Goal: Information Seeking & Learning: Learn about a topic

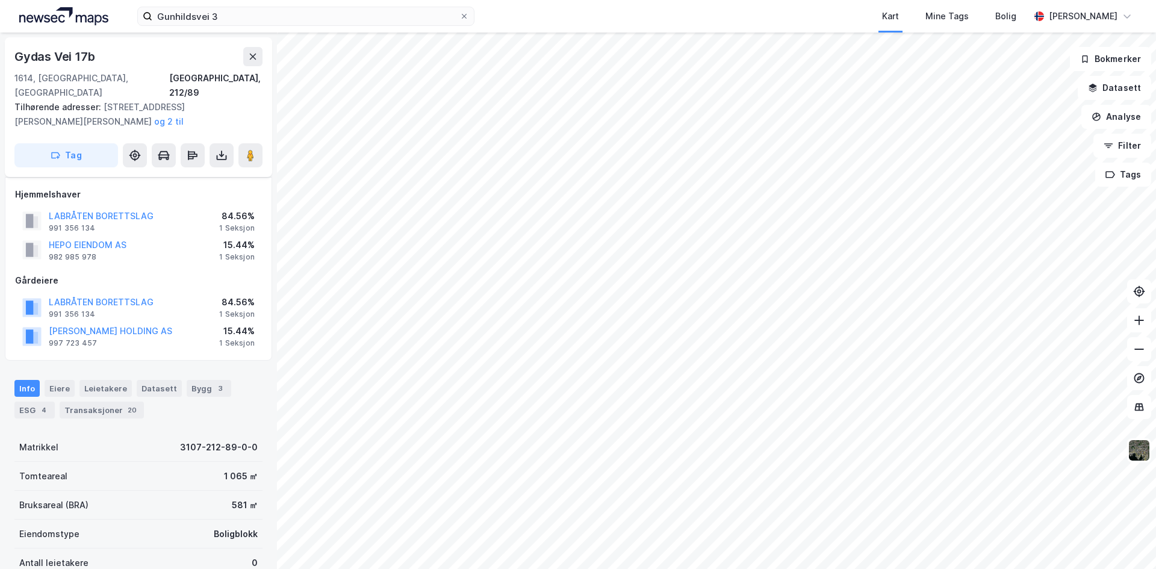
scroll to position [97, 0]
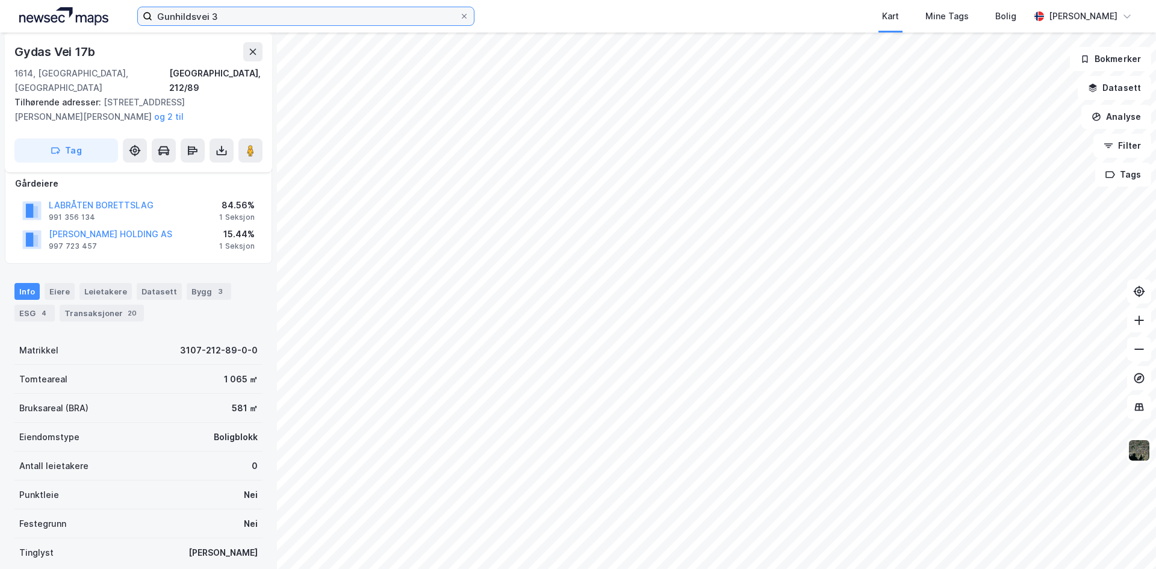
drag, startPoint x: 236, startPoint y: 20, endPoint x: 13, endPoint y: 25, distance: 223.5
click at [13, 25] on div "Gunhildsvei 3 Kart Mine Tags Bolig [PERSON_NAME]" at bounding box center [578, 16] width 1156 height 33
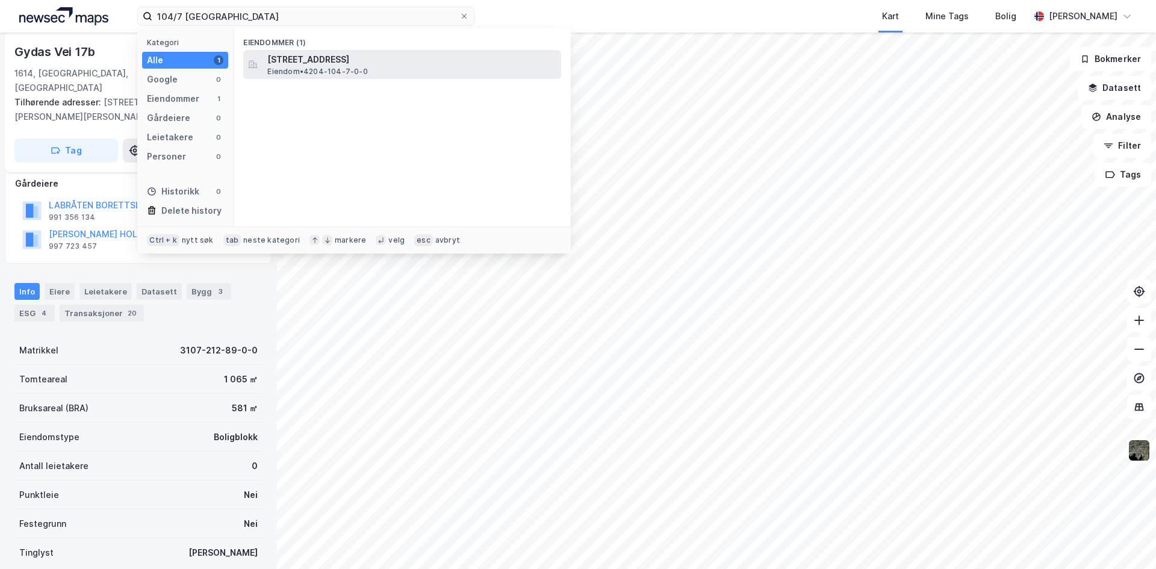
click at [288, 71] on span "Eiendom • 4204-104-7-0-0" at bounding box center [317, 72] width 100 height 10
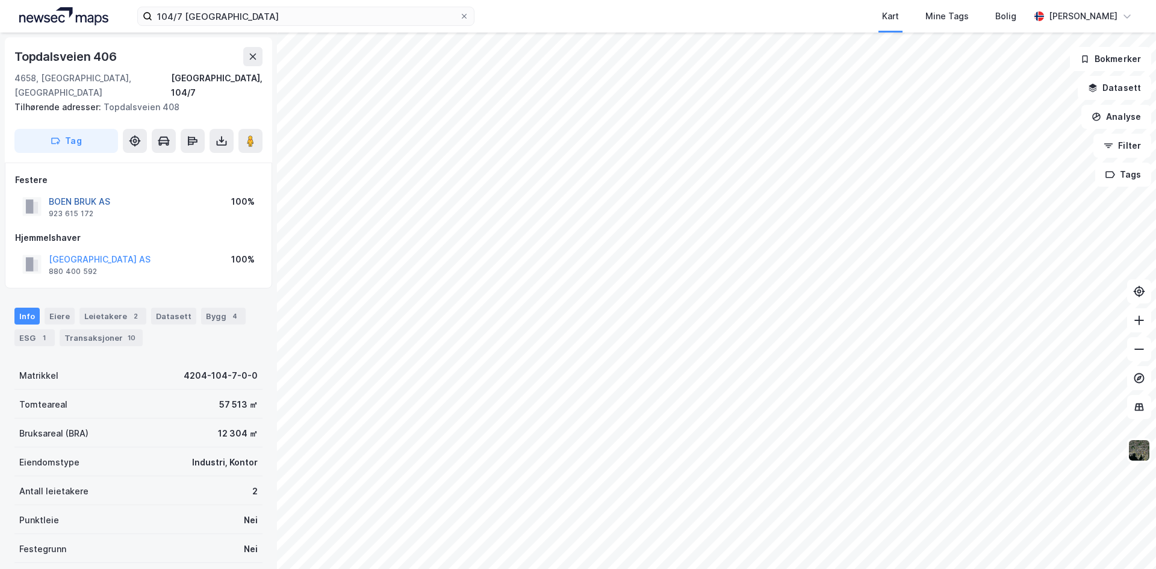
click at [0, 0] on button "BOEN BRUK AS" at bounding box center [0, 0] width 0 height 0
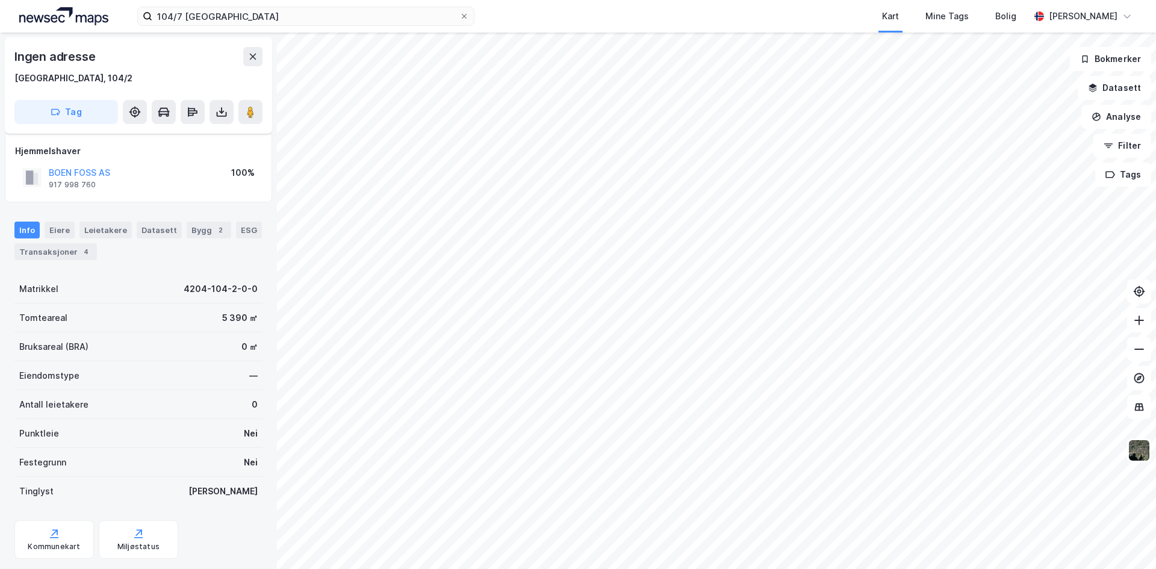
scroll to position [58, 0]
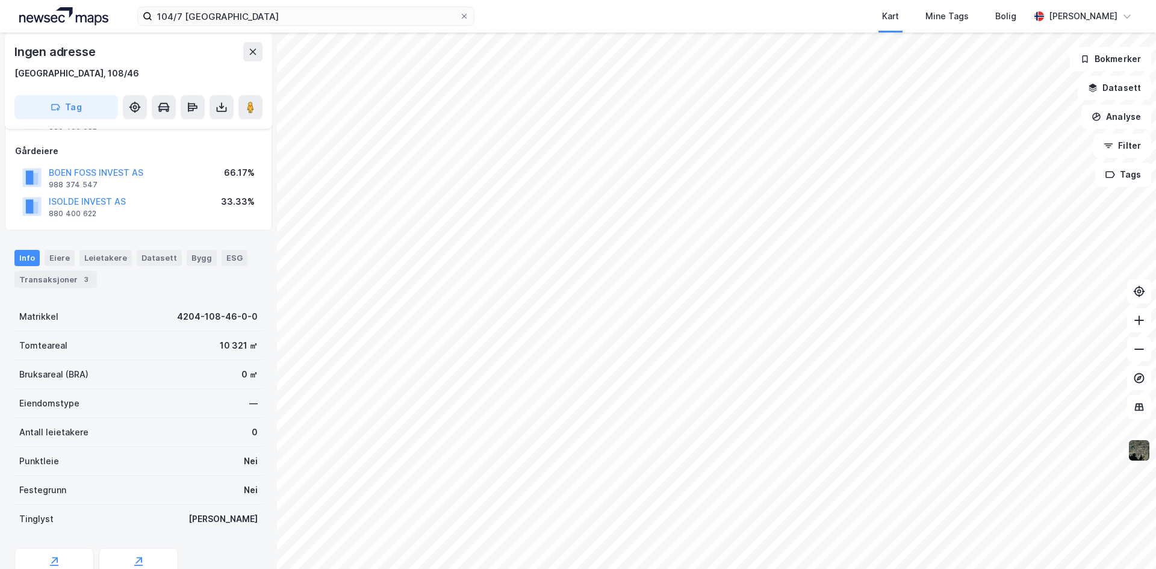
scroll to position [58, 0]
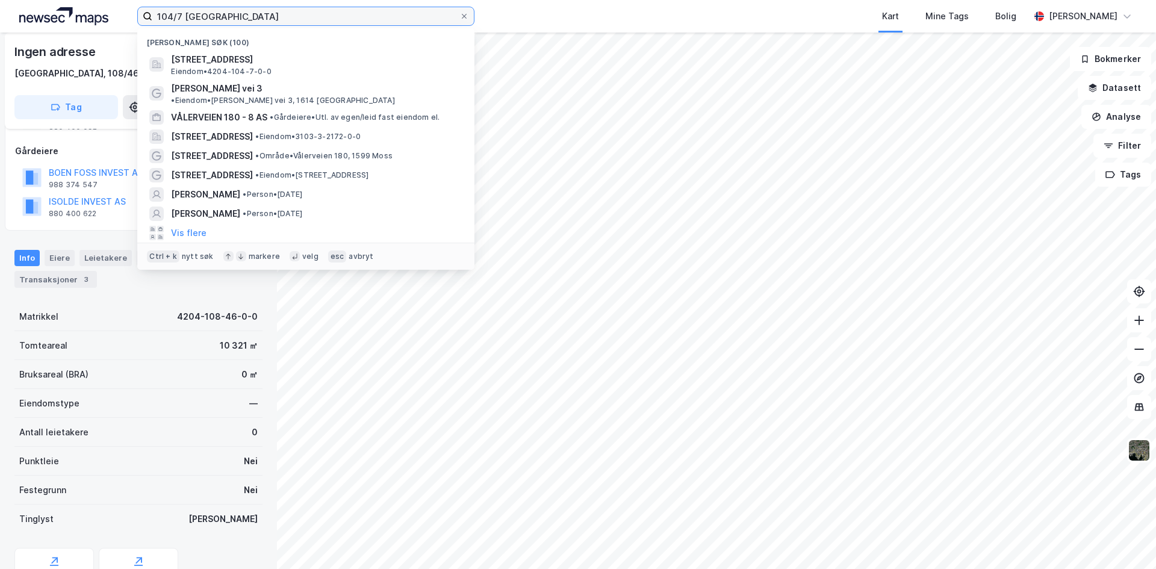
drag, startPoint x: 271, startPoint y: 19, endPoint x: -51, endPoint y: 7, distance: 321.8
click at [0, 7] on html "104/7 kristiansand Nylige søk (100) Topdalsveien 406, 4658, [GEOGRAPHIC_DATA], …" at bounding box center [578, 284] width 1156 height 569
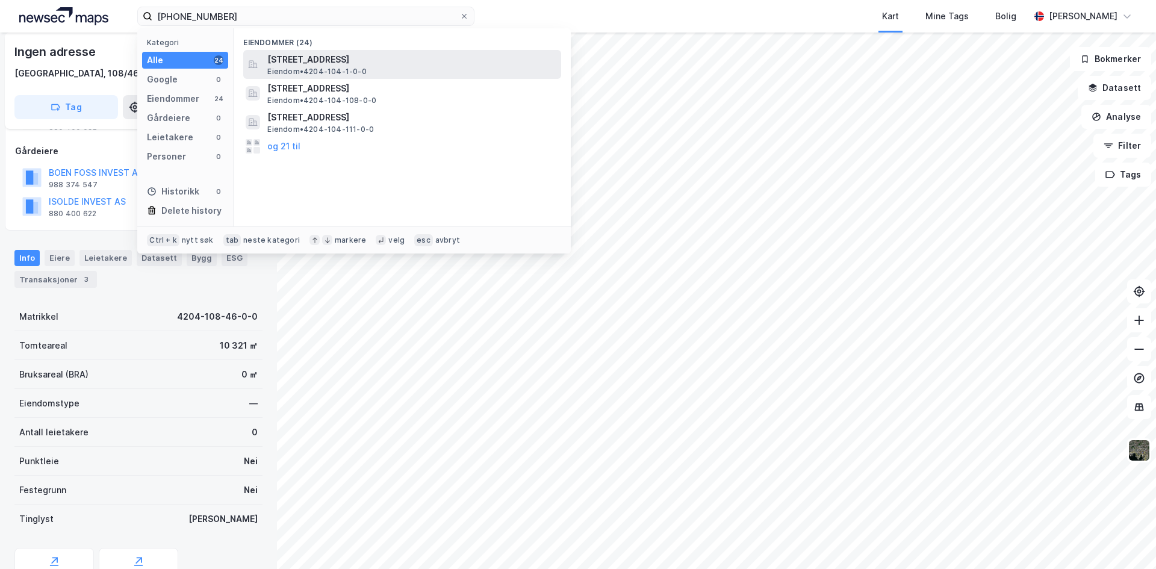
click at [325, 61] on span "[STREET_ADDRESS]" at bounding box center [411, 59] width 289 height 14
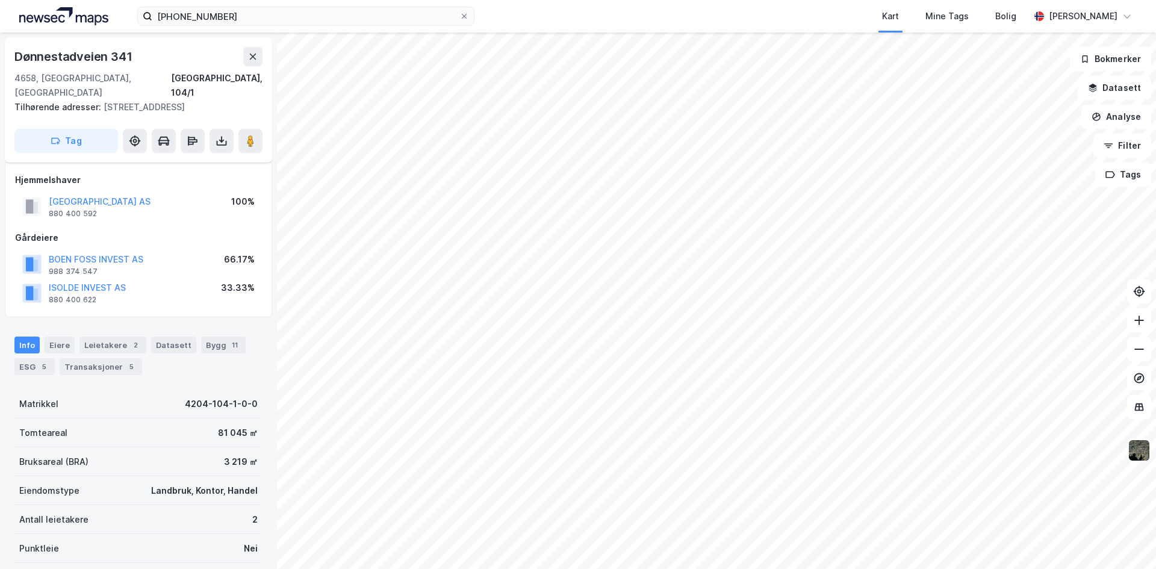
scroll to position [58, 0]
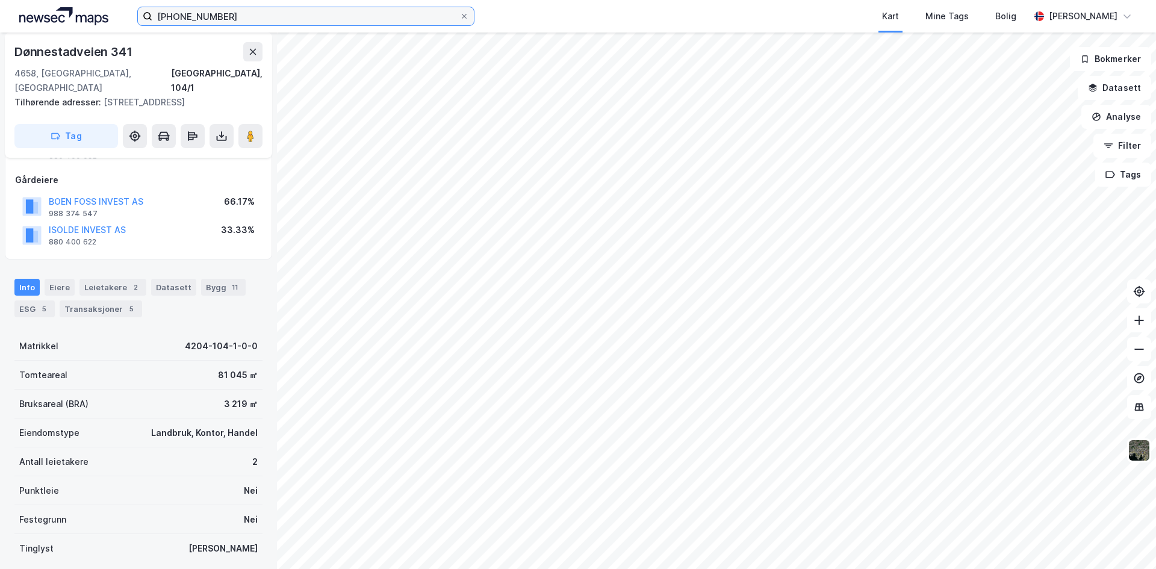
click at [231, 15] on input "[PHONE_NUMBER]" at bounding box center [305, 16] width 307 height 18
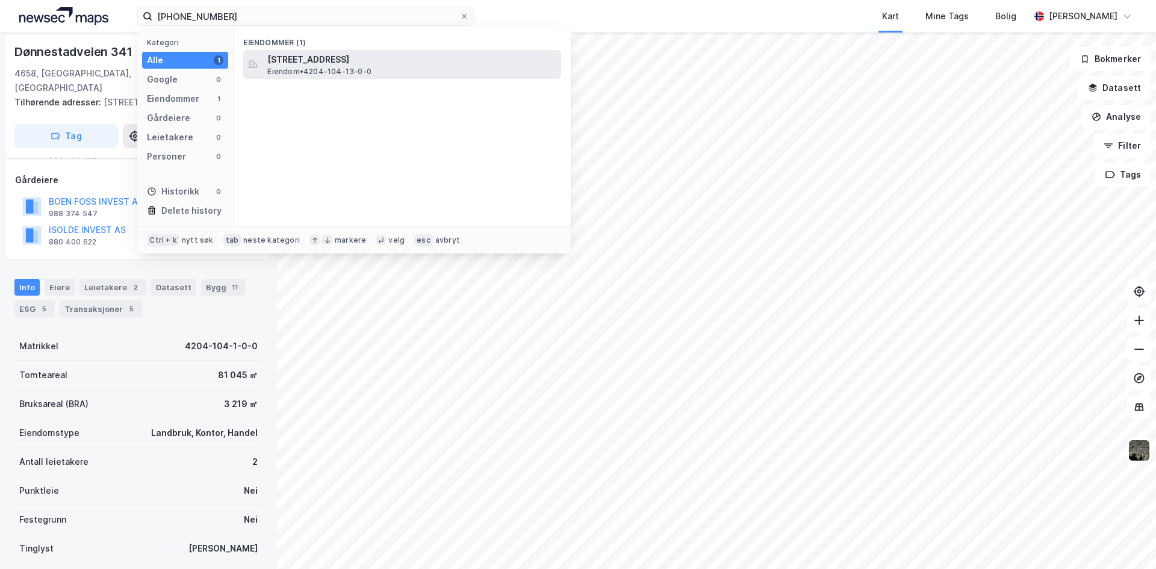
click at [355, 73] on span "Eiendom • 4204-104-13-0-0" at bounding box center [319, 72] width 104 height 10
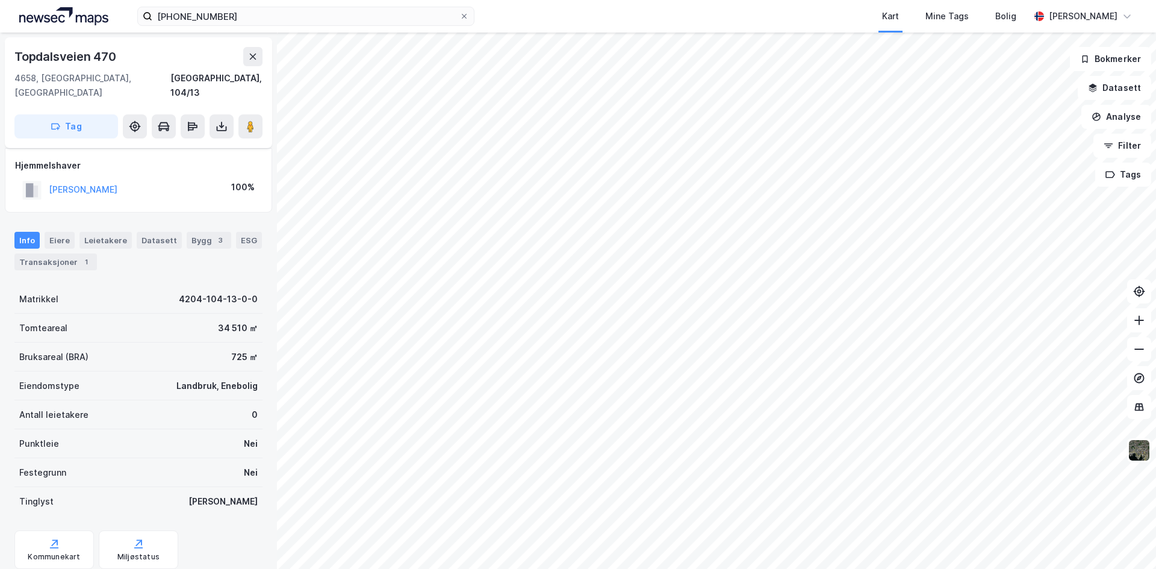
scroll to position [58, 0]
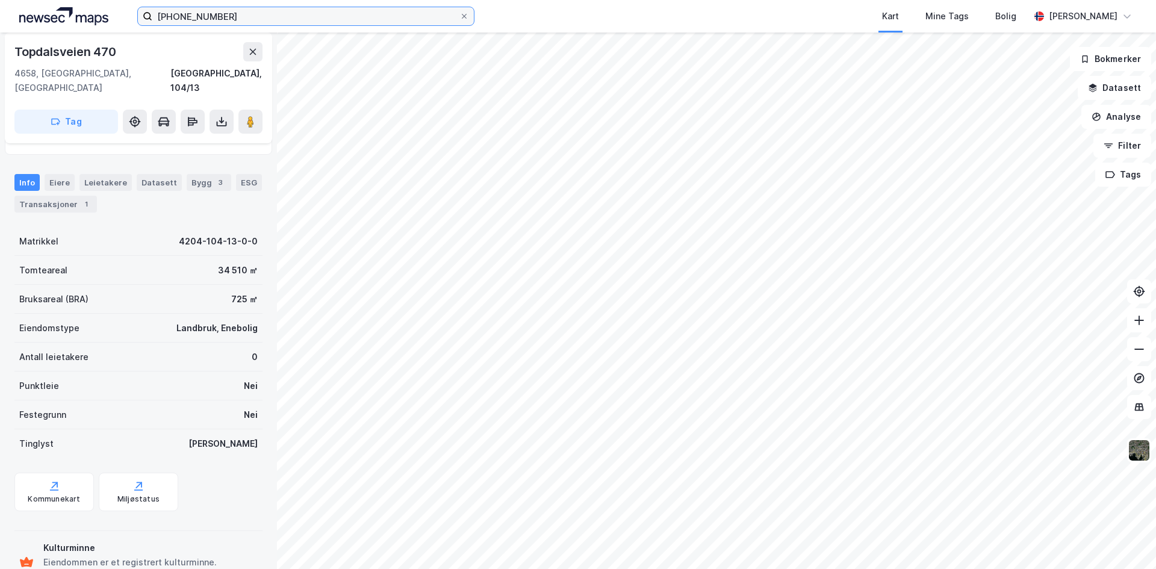
click at [217, 19] on input "[PHONE_NUMBER]" at bounding box center [305, 16] width 307 height 18
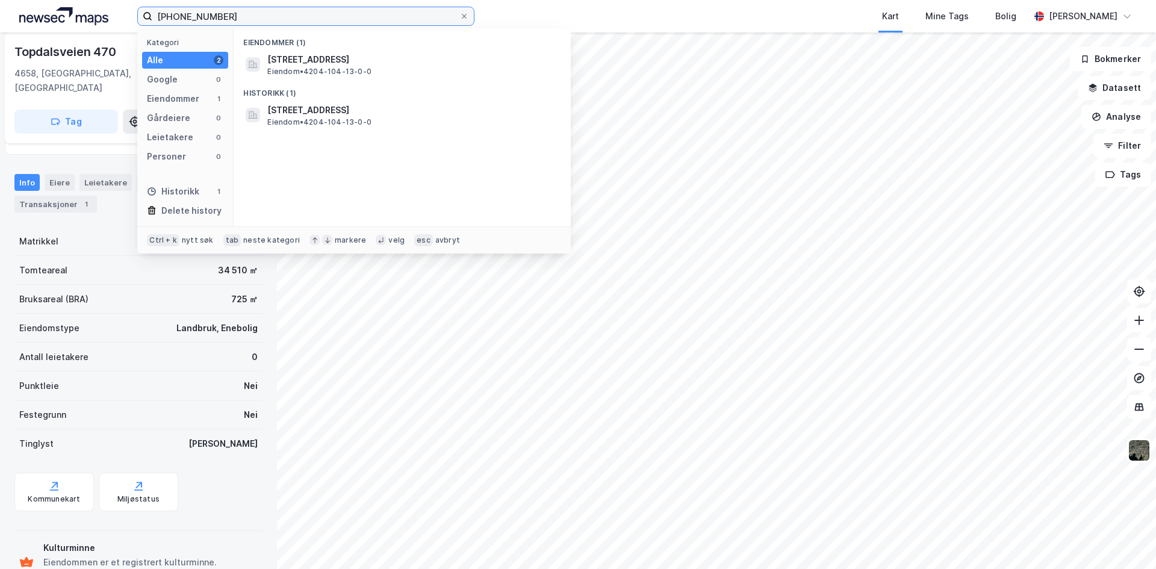
click at [199, 16] on input "[PHONE_NUMBER]" at bounding box center [305, 16] width 307 height 18
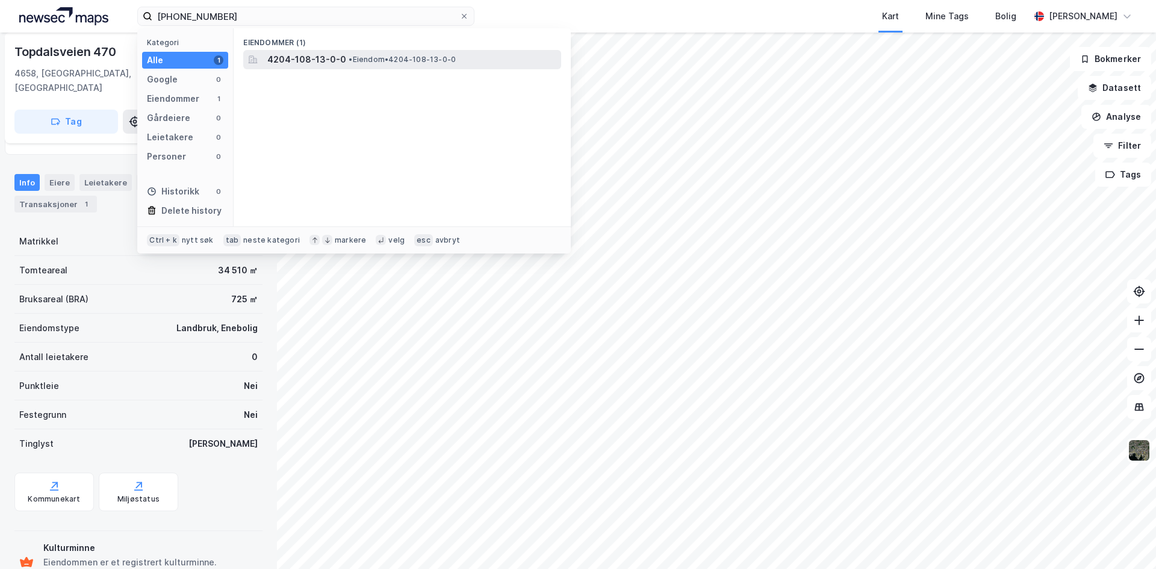
click at [302, 61] on span "4204-108-13-0-0" at bounding box center [306, 59] width 79 height 14
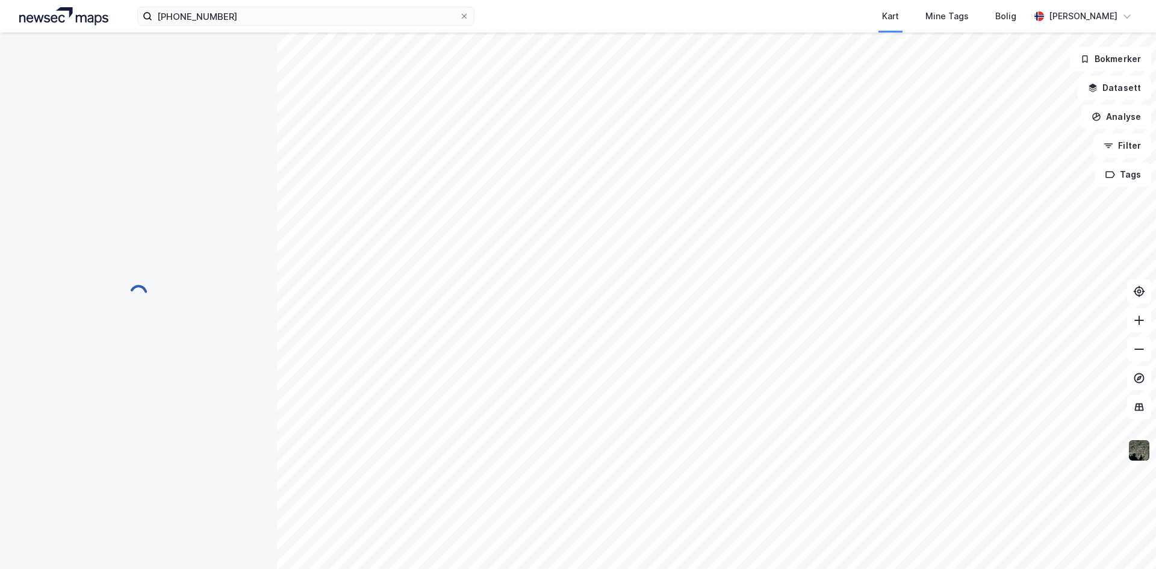
scroll to position [58, 0]
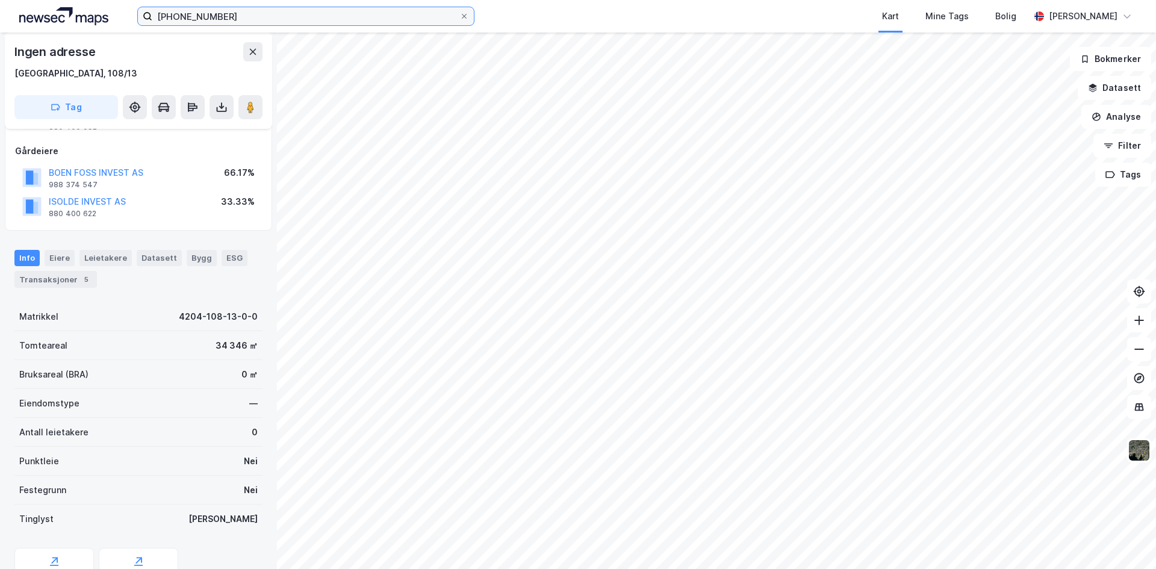
click at [234, 19] on input "[PHONE_NUMBER]" at bounding box center [305, 16] width 307 height 18
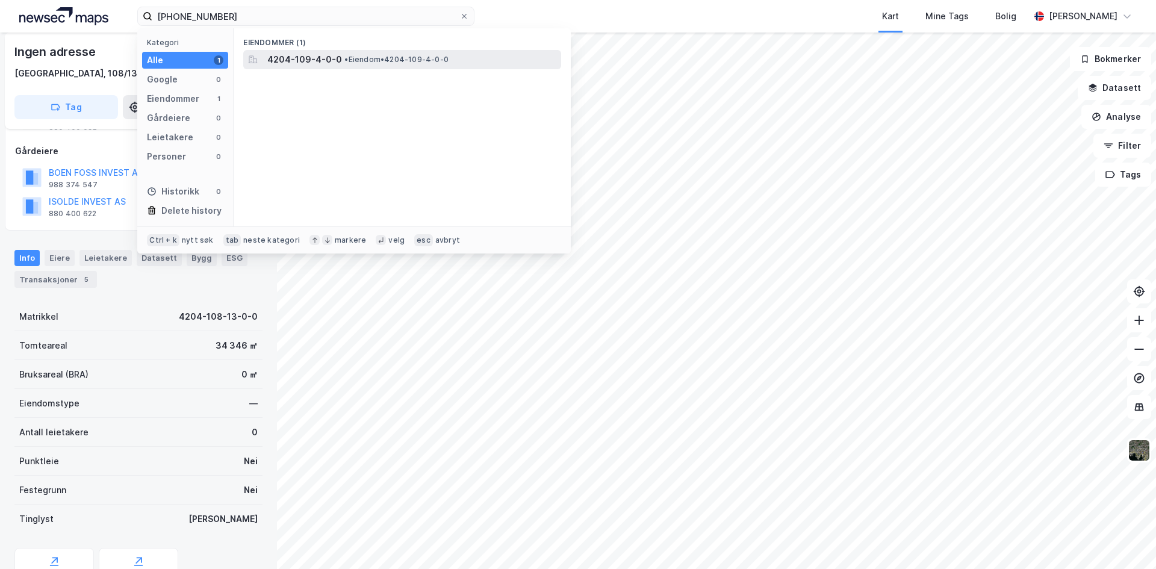
click at [296, 57] on span "4204-109-4-0-0" at bounding box center [304, 59] width 75 height 14
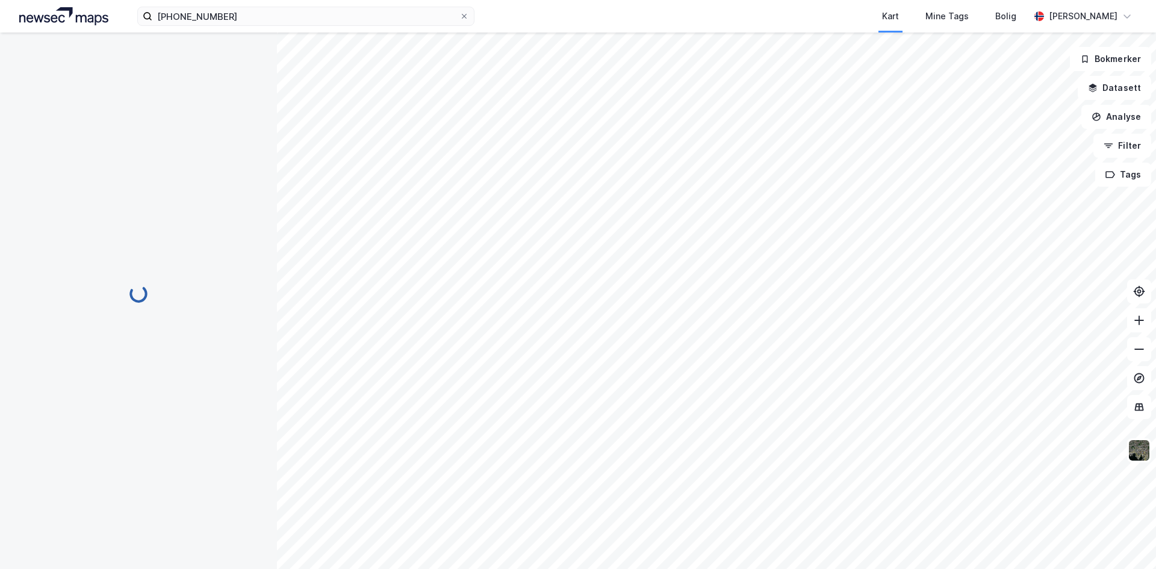
scroll to position [58, 0]
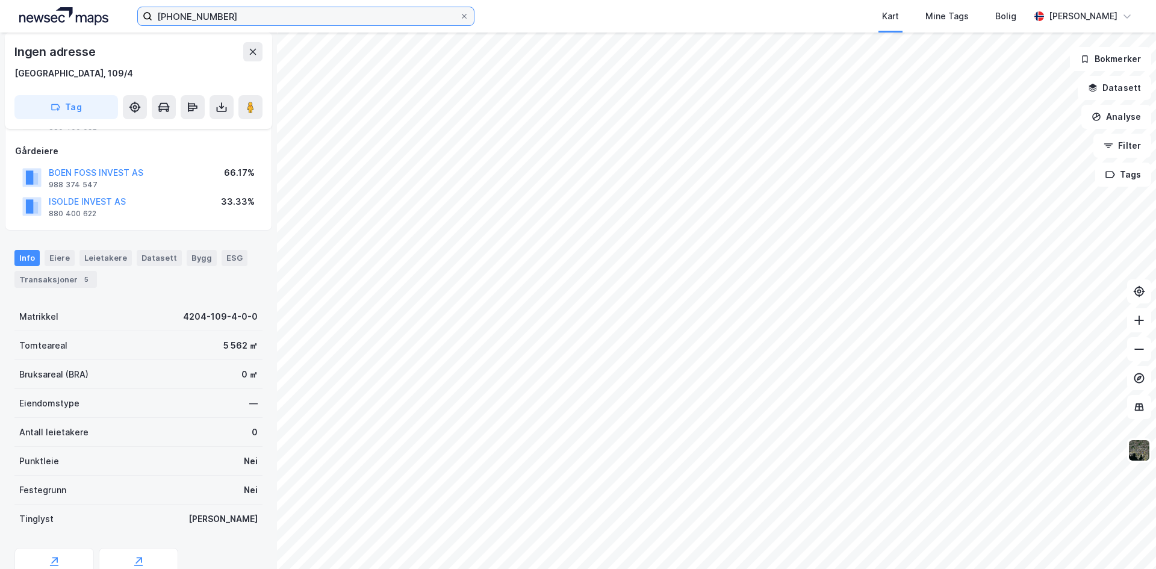
drag, startPoint x: 222, startPoint y: 16, endPoint x: 8, endPoint y: 28, distance: 213.5
click at [54, 28] on div "[PHONE_NUMBER] Kart Mine Tags Bolig [PERSON_NAME]" at bounding box center [578, 16] width 1156 height 33
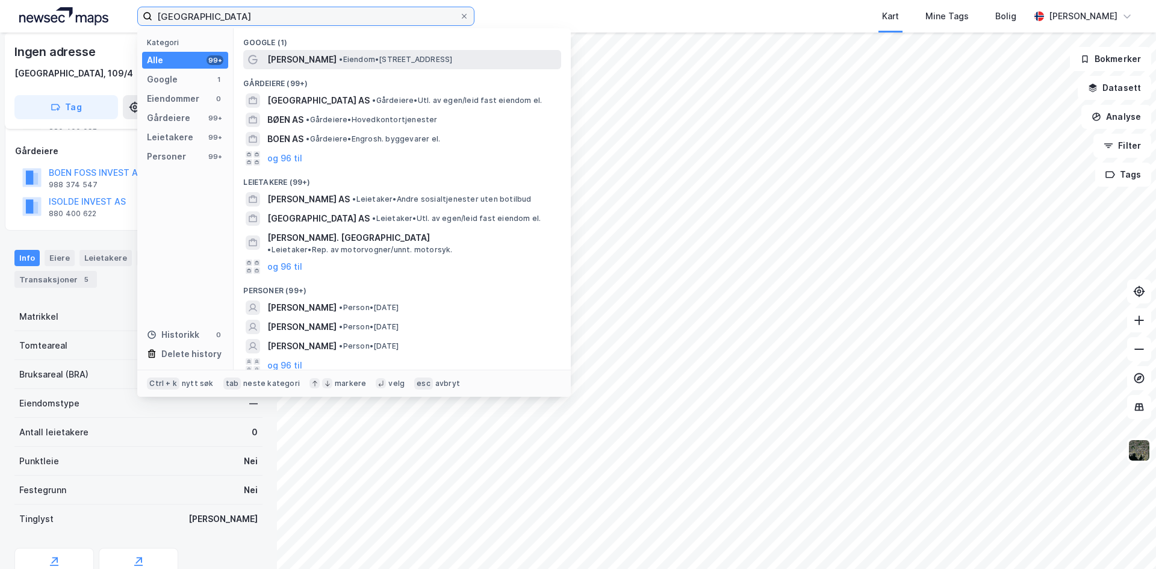
type input "[GEOGRAPHIC_DATA]"
click at [354, 62] on span "• Eiendom • [STREET_ADDRESS]" at bounding box center [395, 60] width 113 height 10
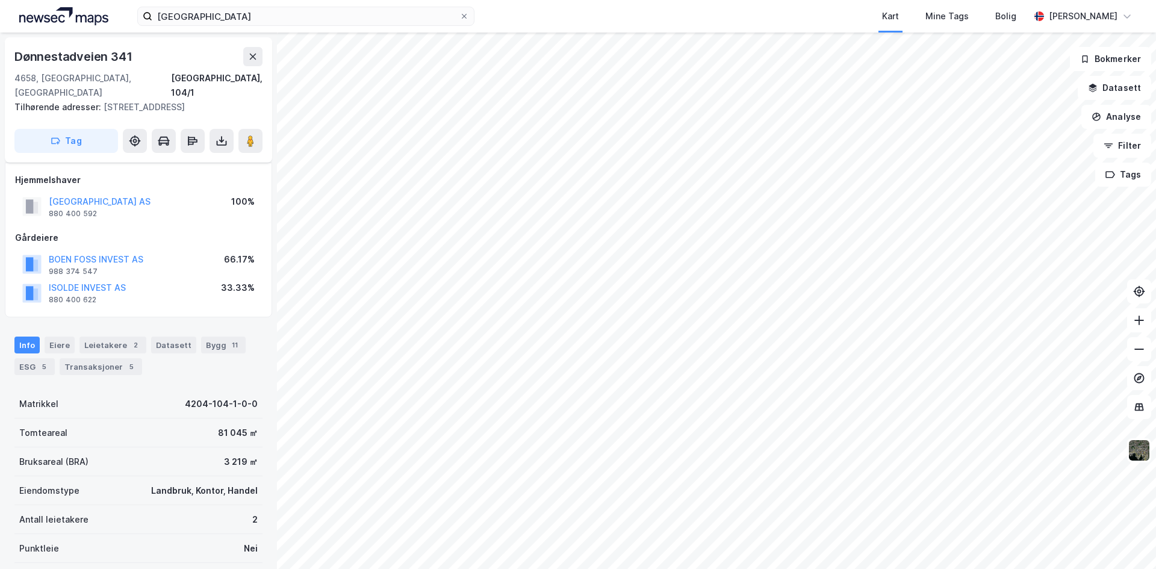
scroll to position [58, 0]
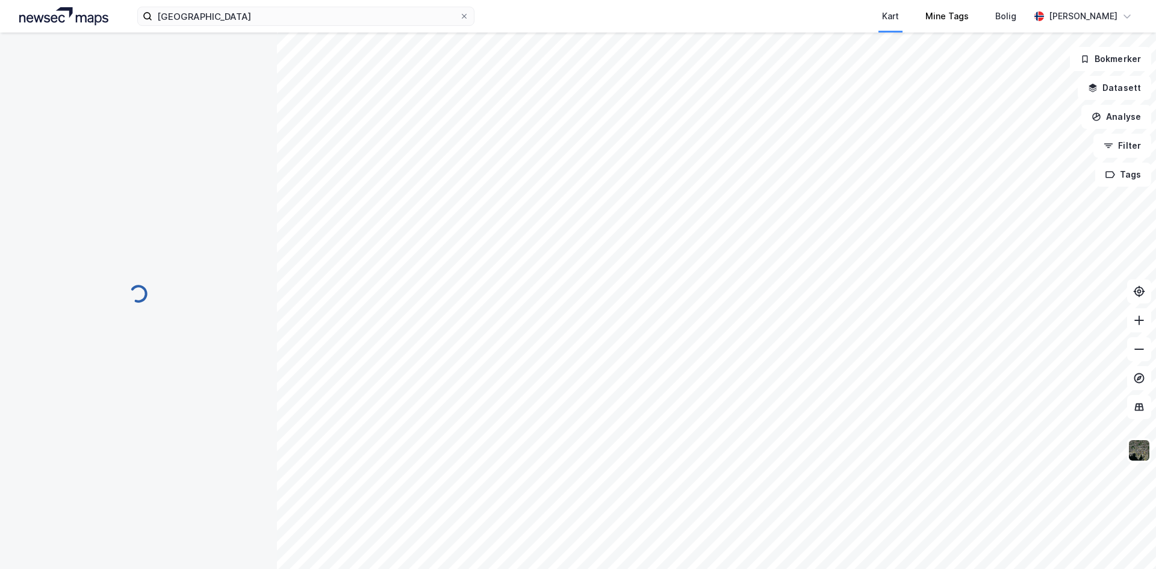
scroll to position [58, 0]
